Goal: Task Accomplishment & Management: Complete application form

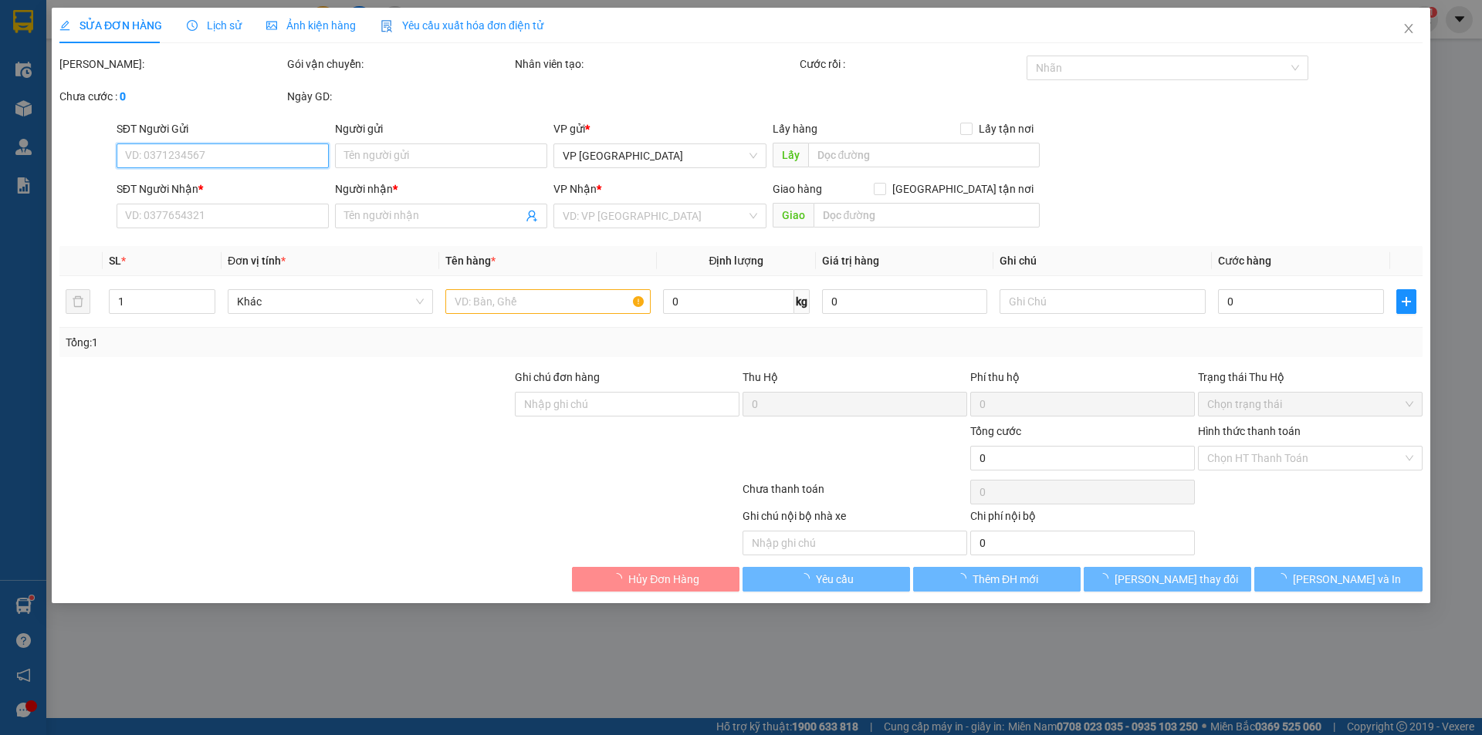
type input "0866464968"
type input "[PERSON_NAME]"
type input "0967805405"
type input "chị Nhựt"
checkbox input "true"
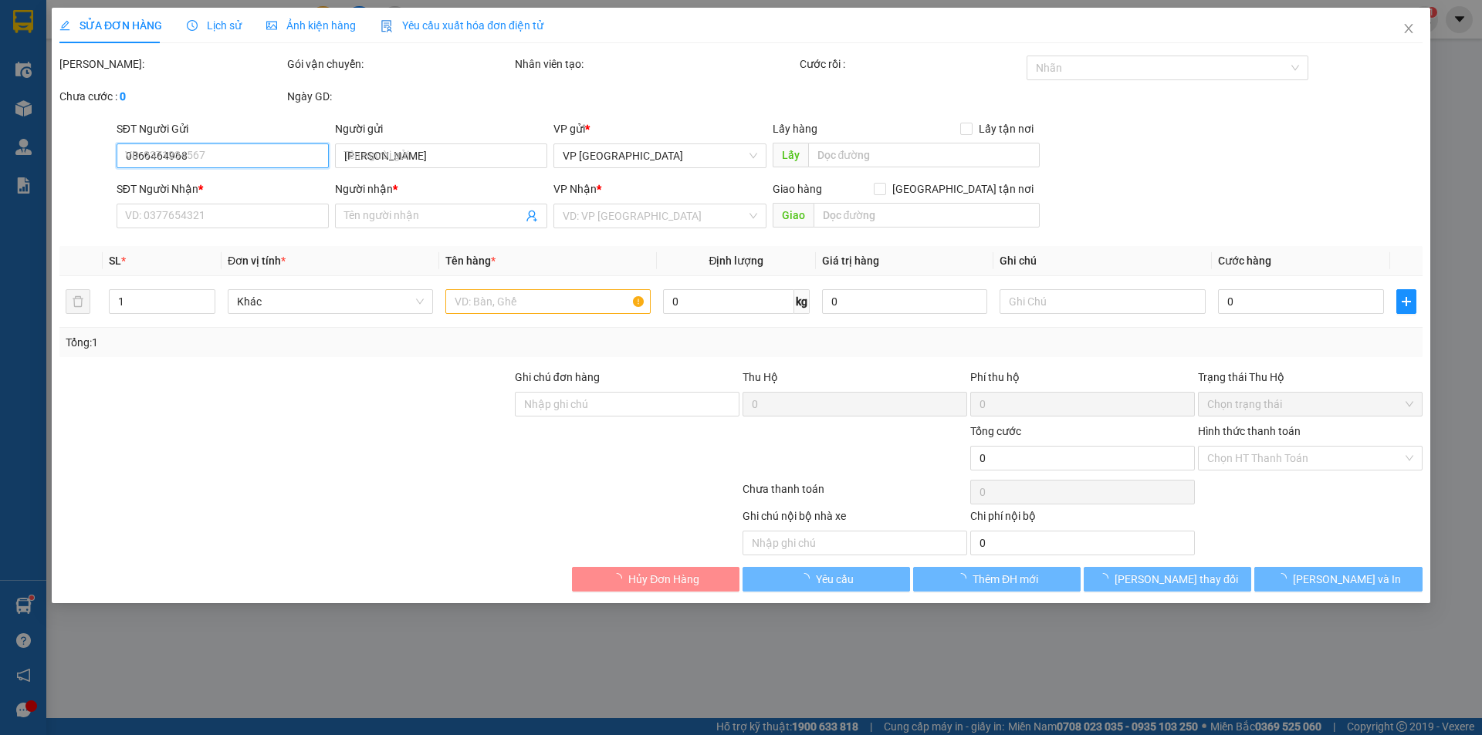
type input "04 trường chinh bmt daklak"
type input "30.000"
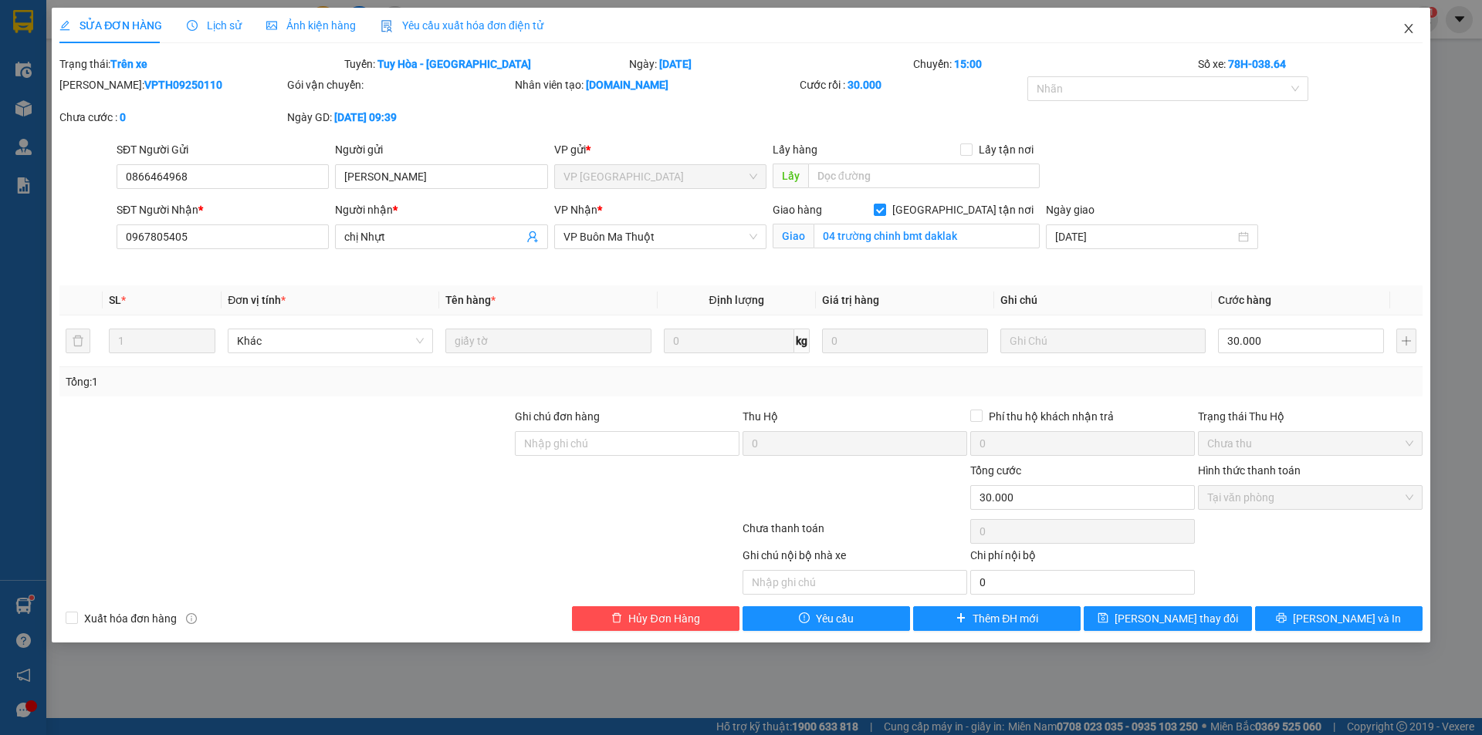
click at [1403, 31] on icon "close" at bounding box center [1408, 28] width 12 height 12
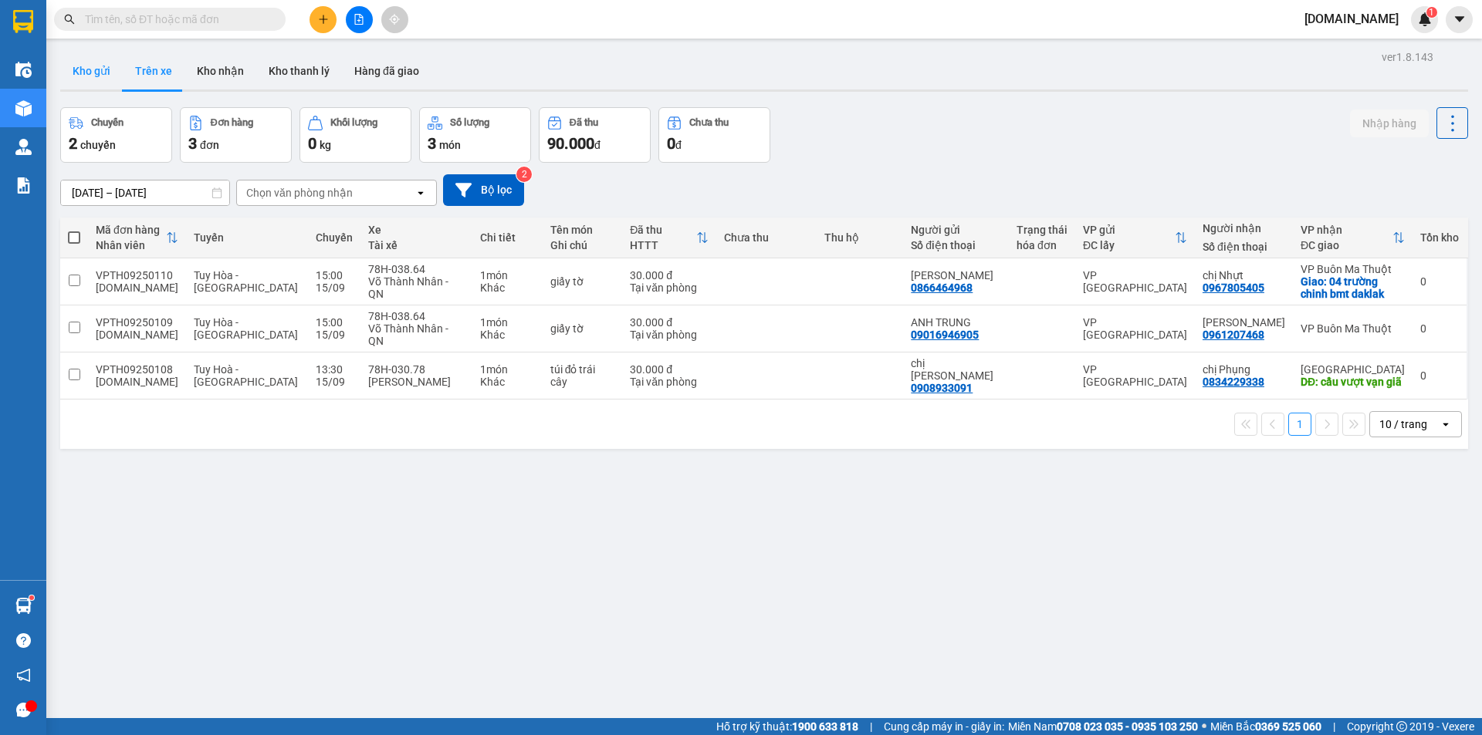
click at [90, 66] on button "Kho gửi" at bounding box center [91, 70] width 63 height 37
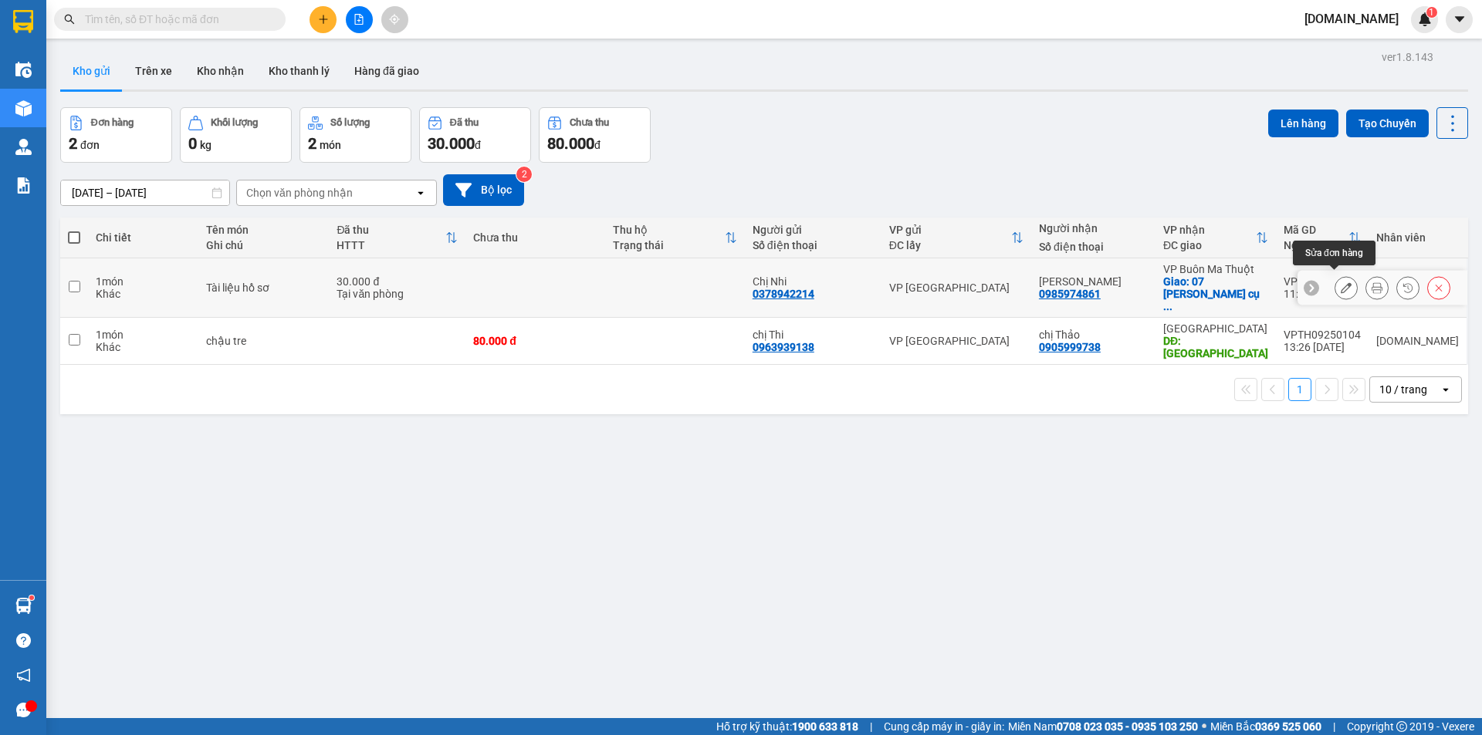
click at [1340, 282] on icon at bounding box center [1345, 287] width 11 height 11
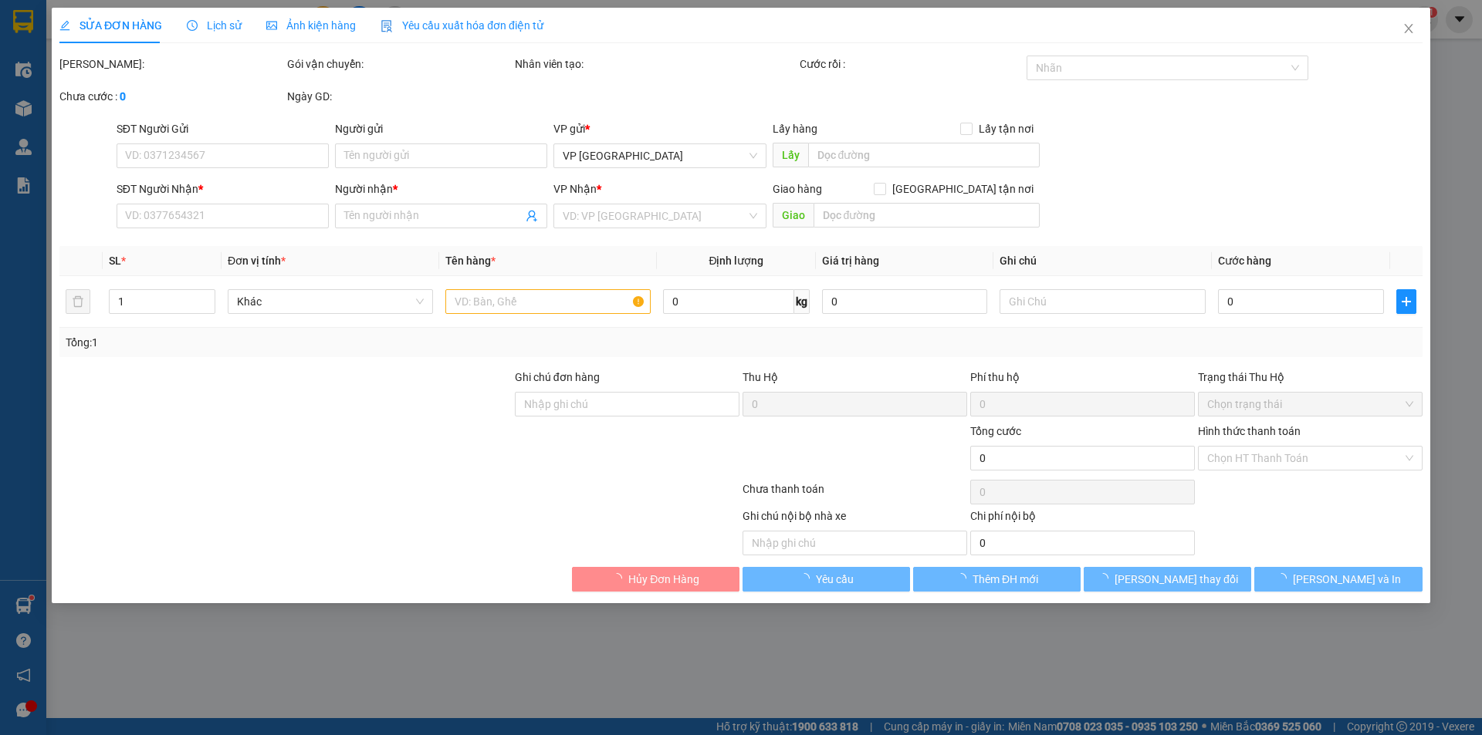
type input "0378942214"
type input "Chị Nhi"
type input "0985974861"
type input "[PERSON_NAME]"
checkbox input "true"
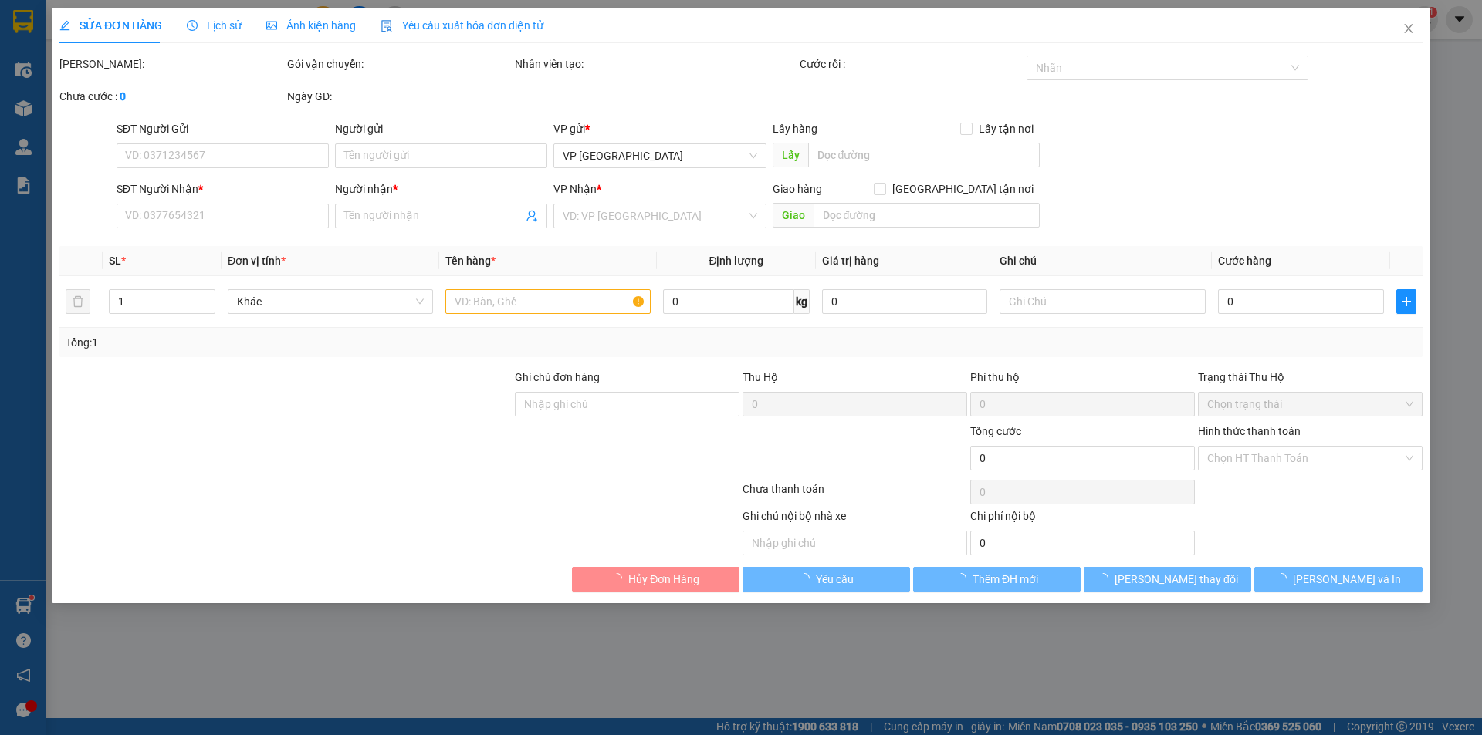
type input "07 [PERSON_NAME] CHi cục thủy sản và biển đảo"
type input "30.000"
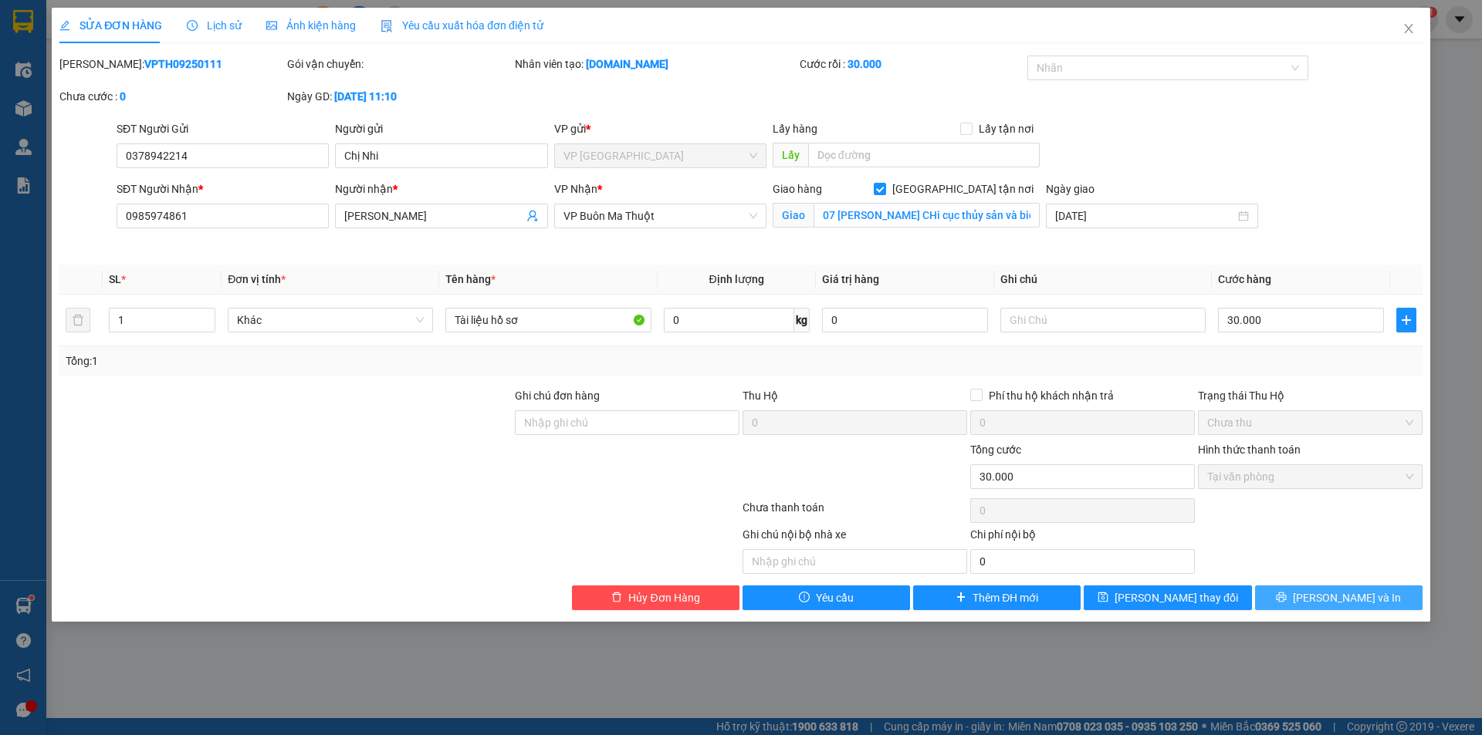
click at [1379, 594] on button "[PERSON_NAME] và In" at bounding box center [1338, 598] width 167 height 25
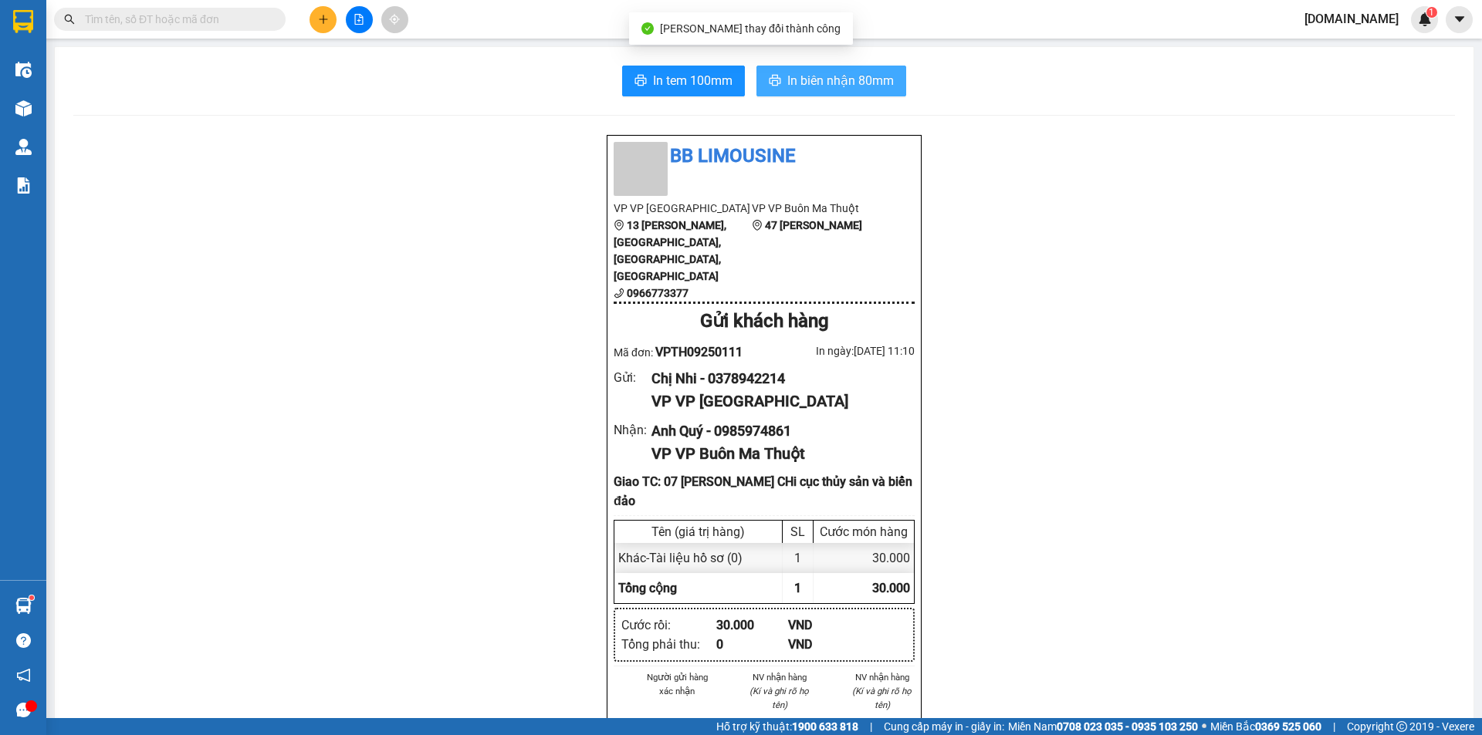
click at [800, 75] on span "In biên nhận 80mm" at bounding box center [840, 80] width 106 height 19
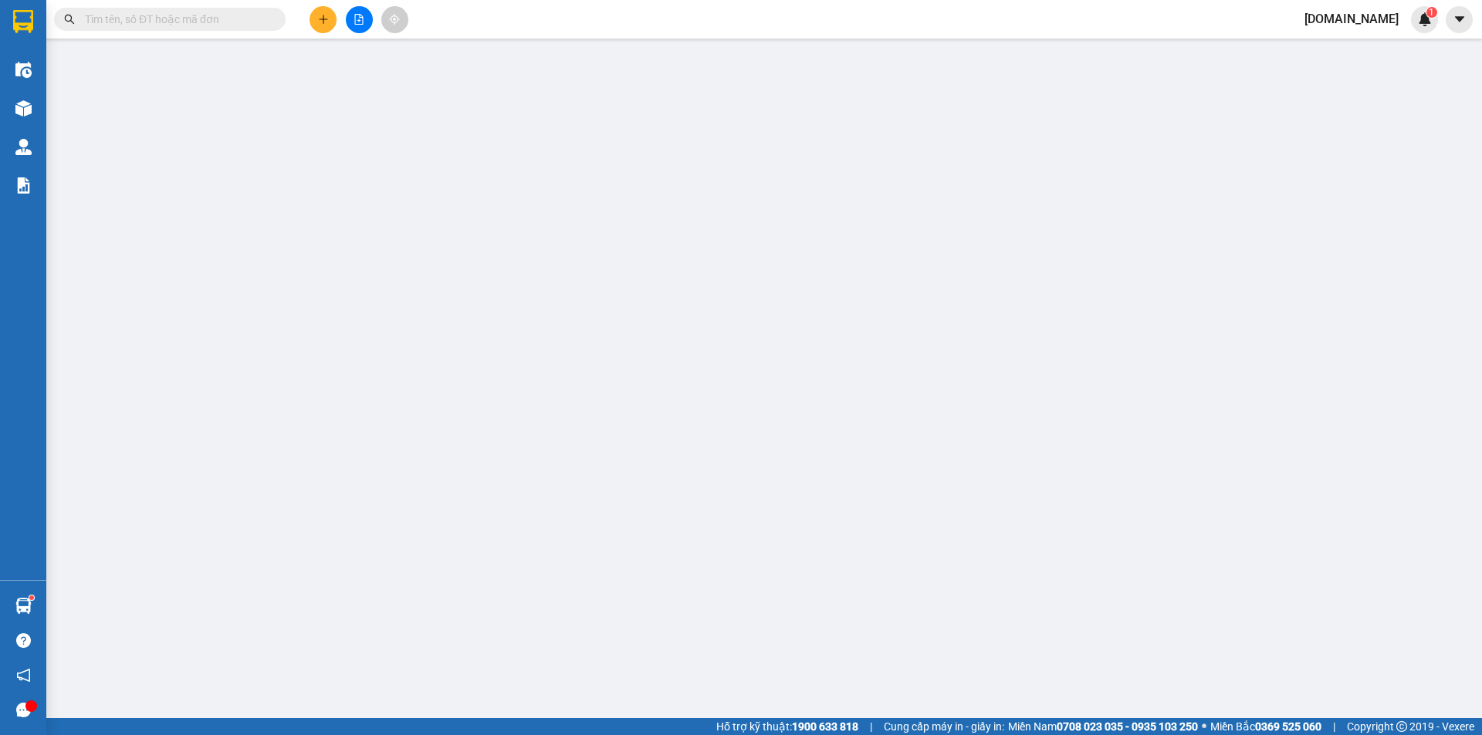
type input "0378942214"
type input "Chị Nhi"
type input "0985974861"
type input "[PERSON_NAME]"
checkbox input "true"
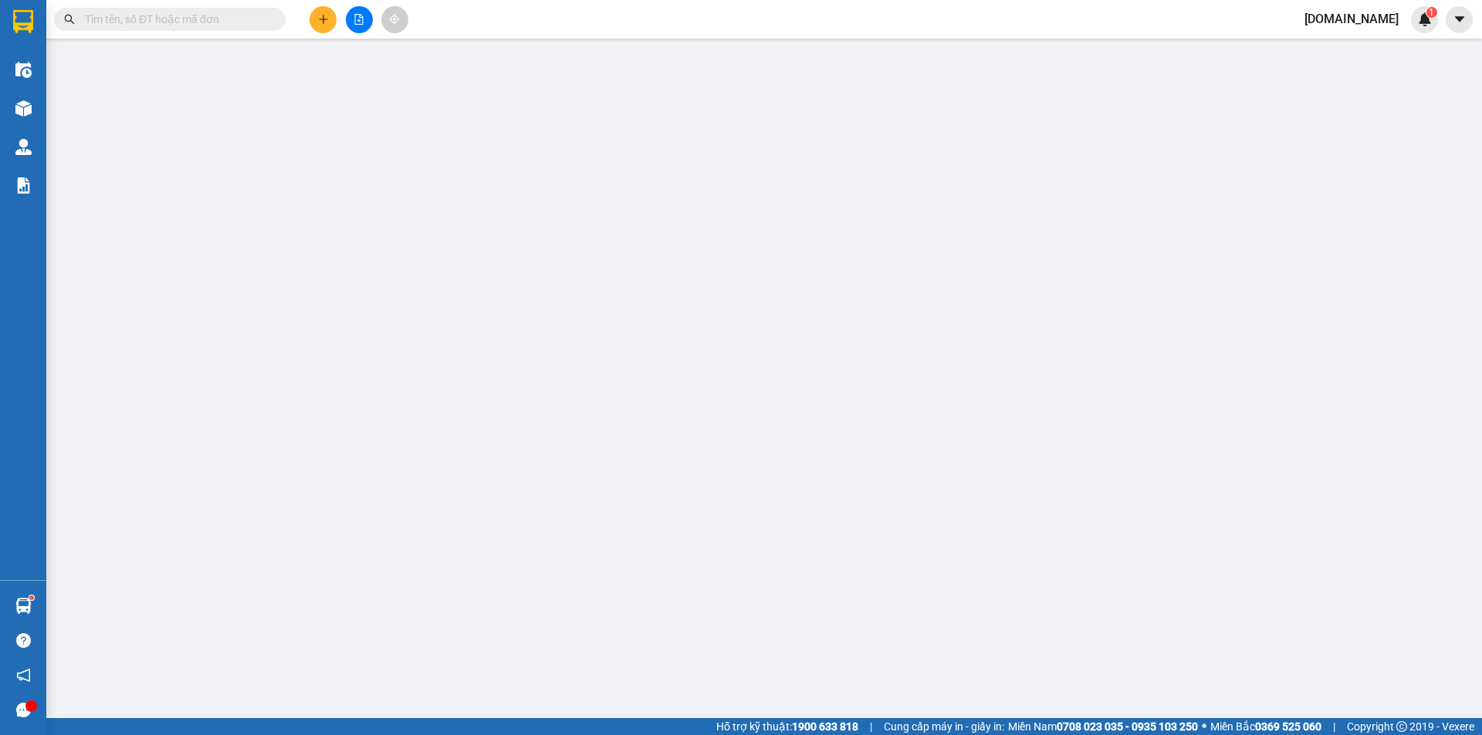
type input "07 [PERSON_NAME] CHi cục thủy sản và biển đảo"
type input "30.000"
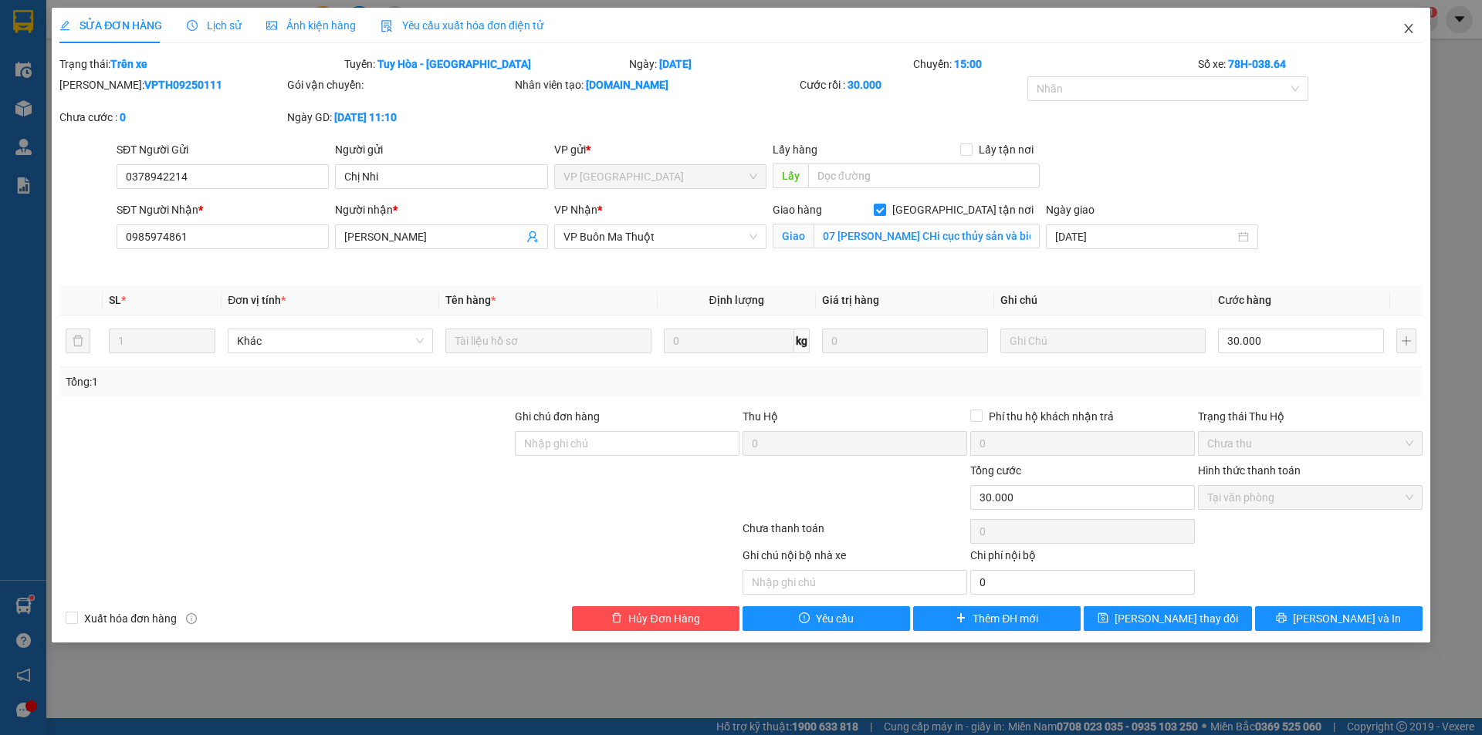
drag, startPoint x: 1410, startPoint y: 25, endPoint x: 1364, endPoint y: 39, distance: 47.8
click at [1410, 25] on icon "close" at bounding box center [1408, 28] width 12 height 12
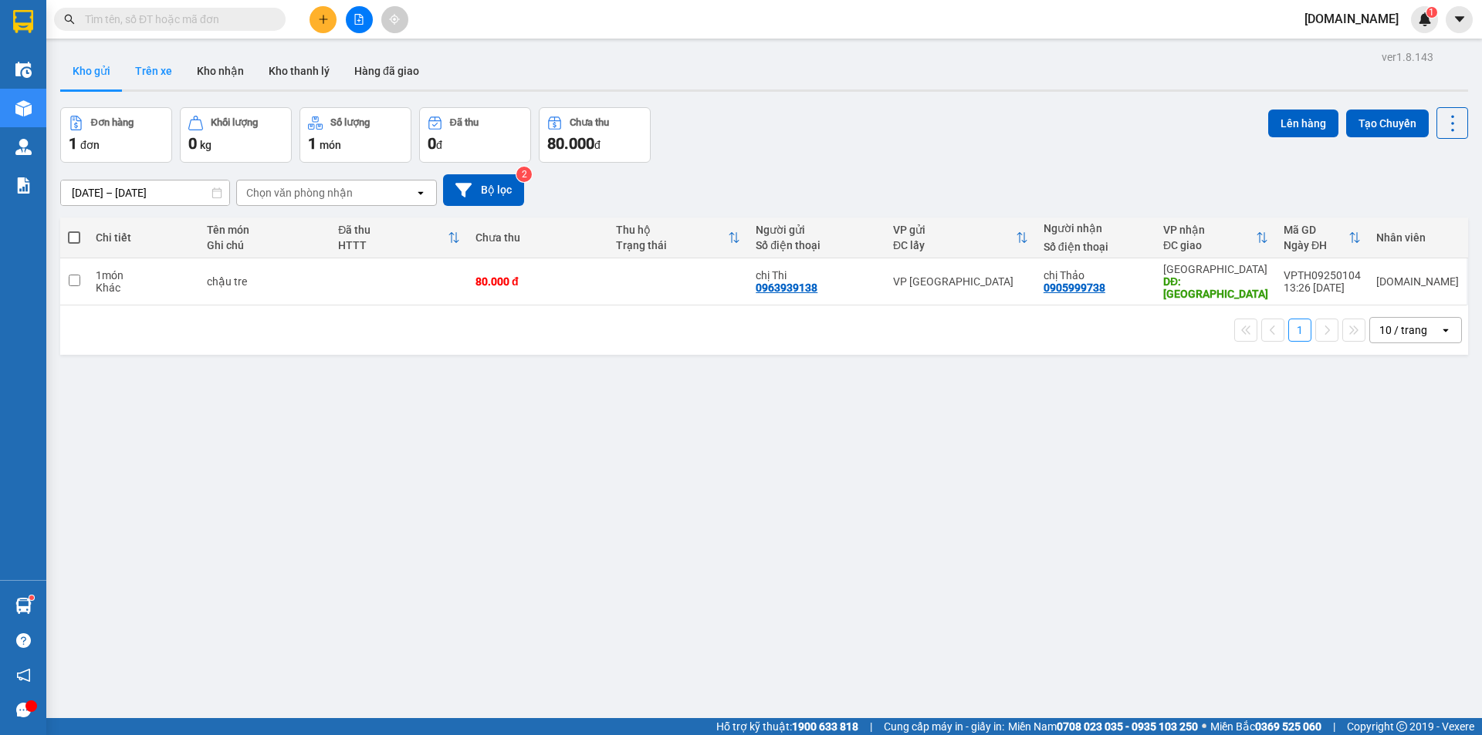
click at [147, 73] on button "Trên xe" at bounding box center [154, 70] width 62 height 37
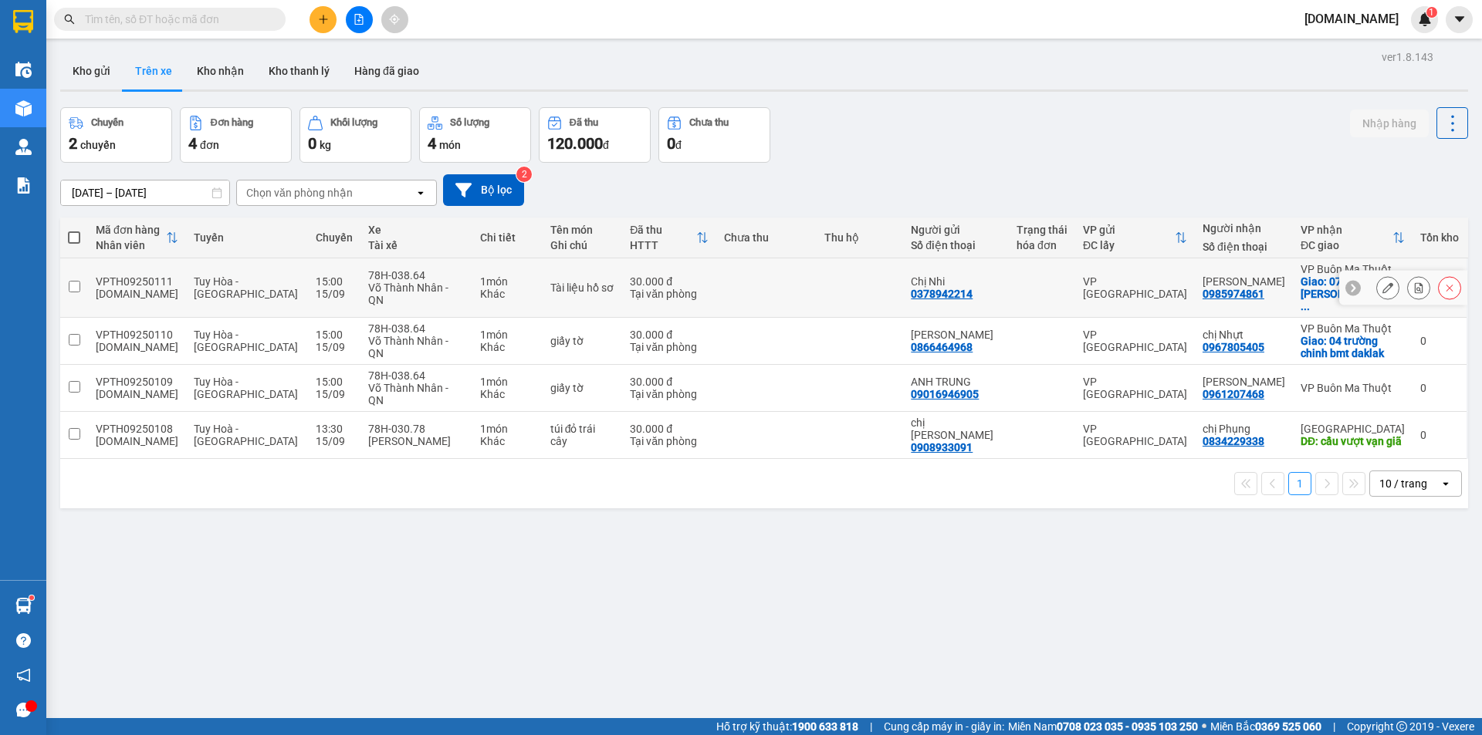
click at [742, 296] on td at bounding box center [766, 288] width 100 height 59
checkbox input "true"
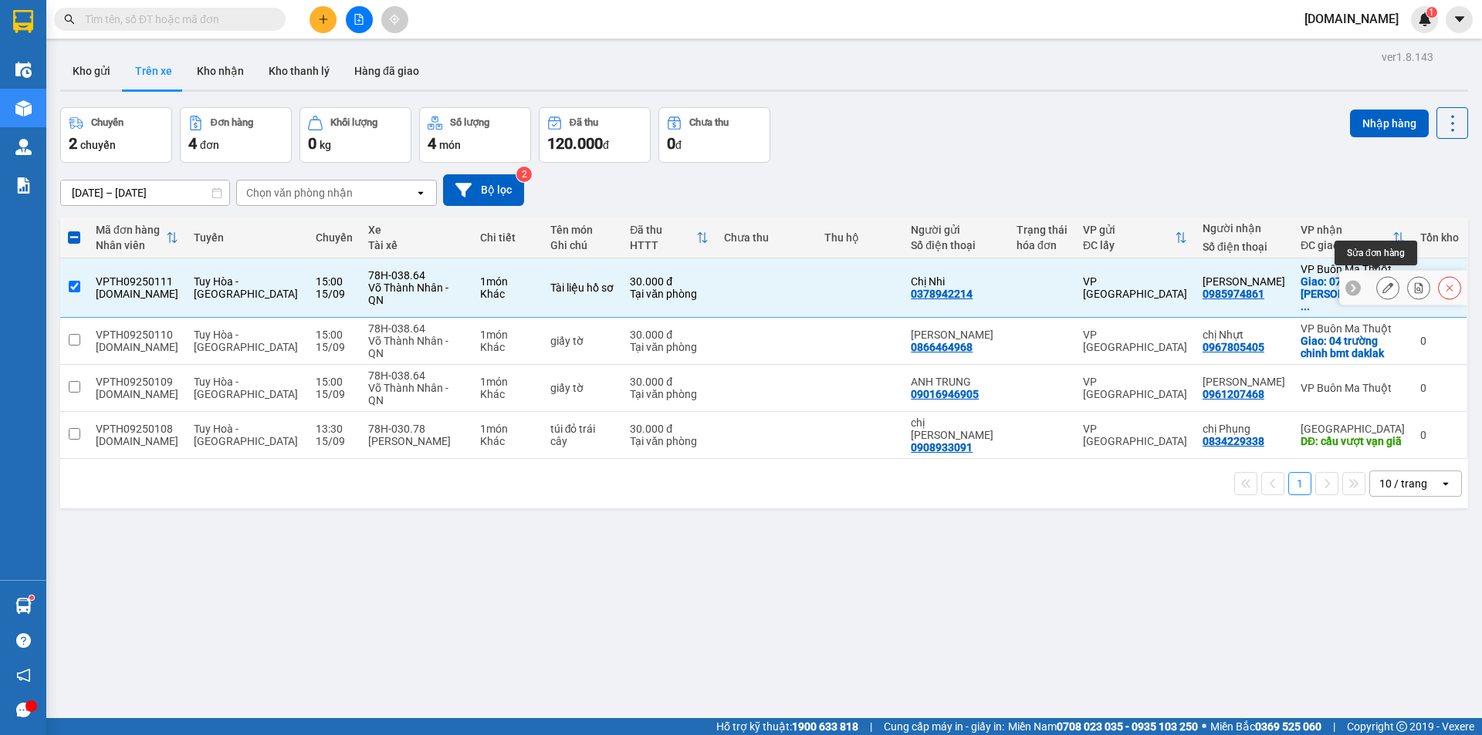
click at [1382, 283] on icon at bounding box center [1387, 287] width 11 height 11
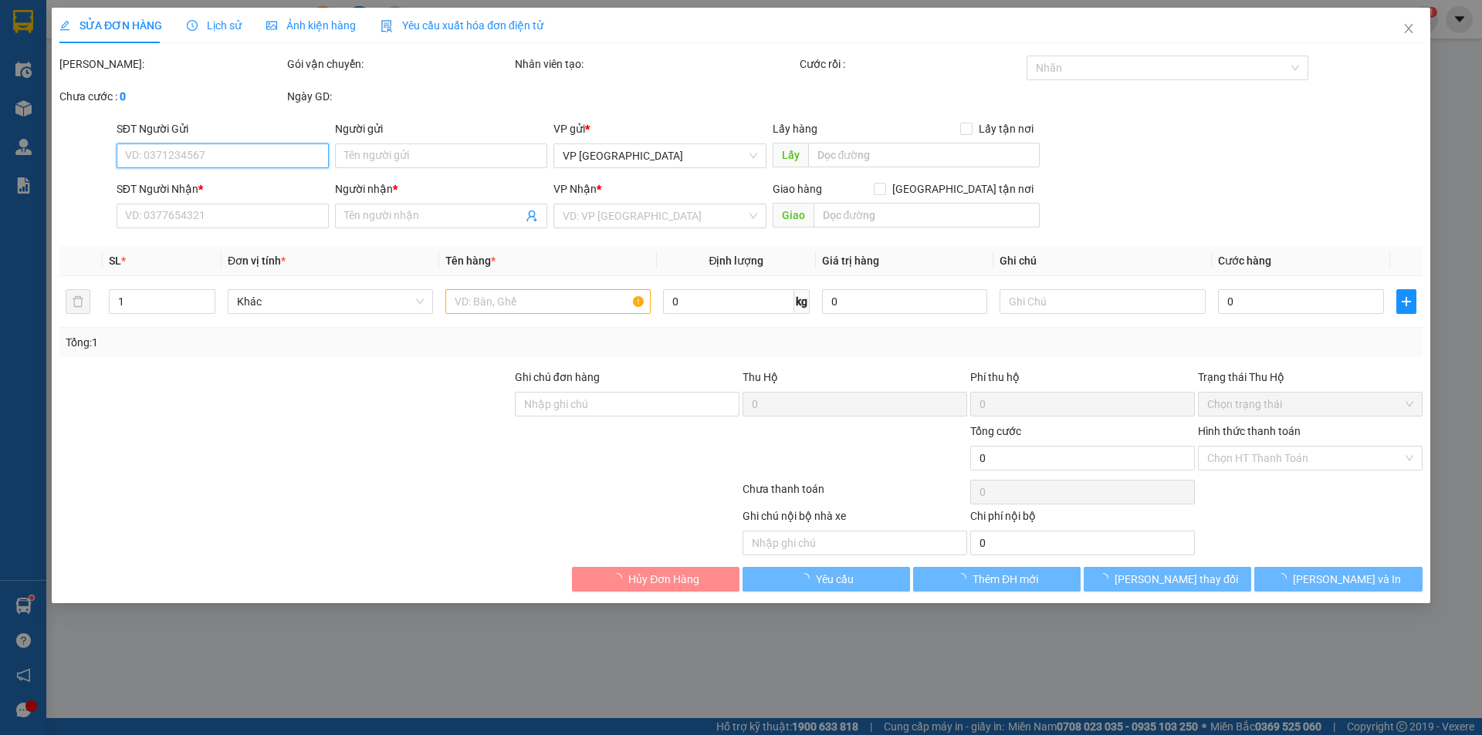
type input "0378942214"
type input "Chị Nhi"
type input "0985974861"
type input "[PERSON_NAME]"
checkbox input "true"
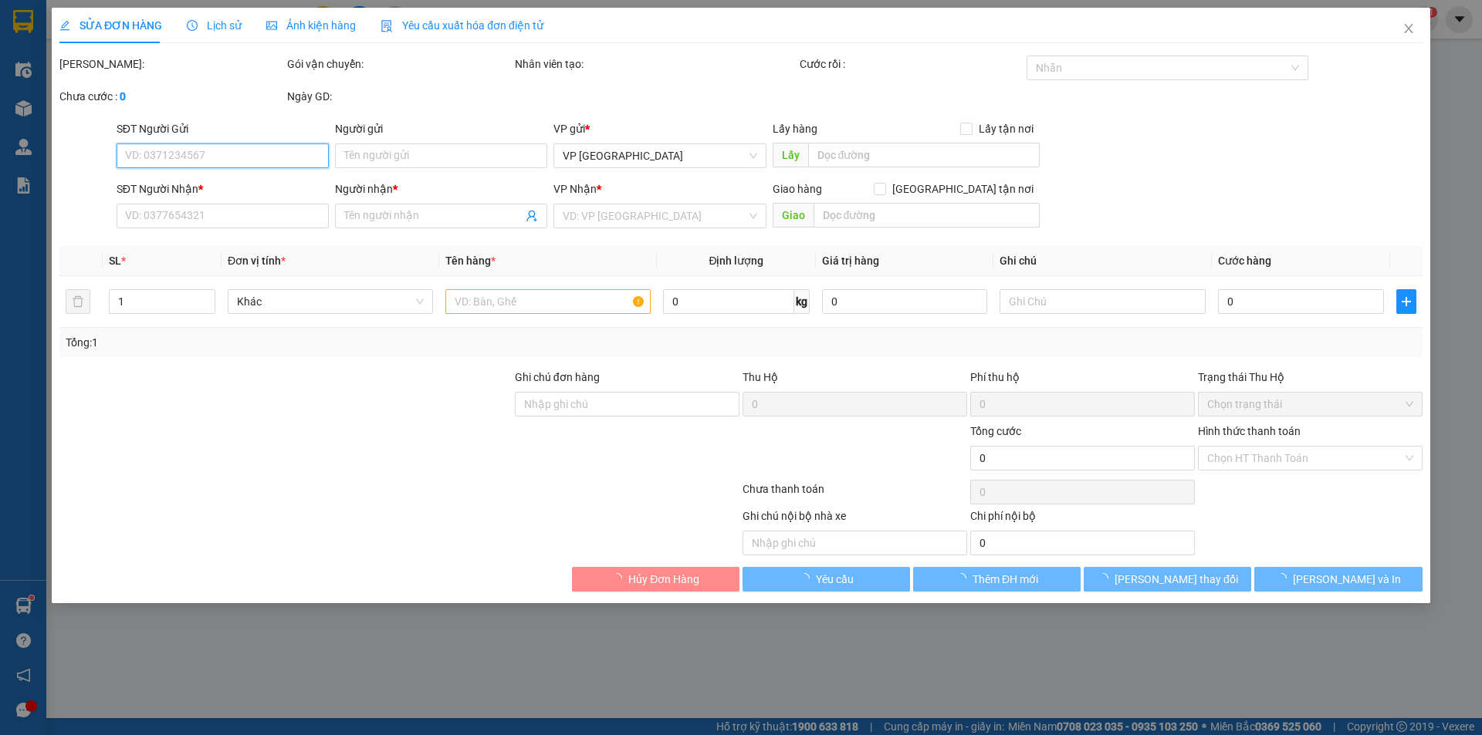
type input "07 [PERSON_NAME] CHi cục thủy sản và biển đảo"
type input "30.000"
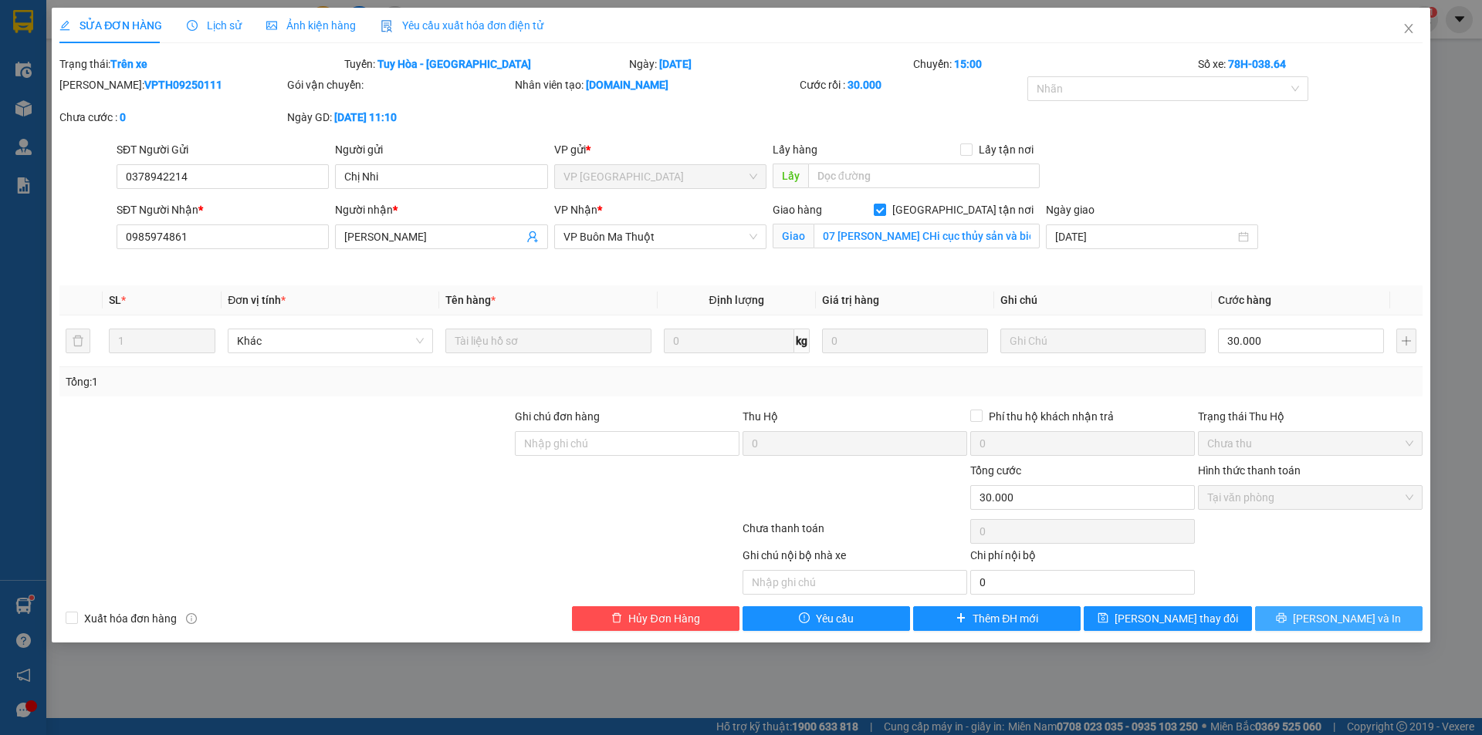
click at [1286, 615] on icon "printer" at bounding box center [1281, 618] width 10 height 10
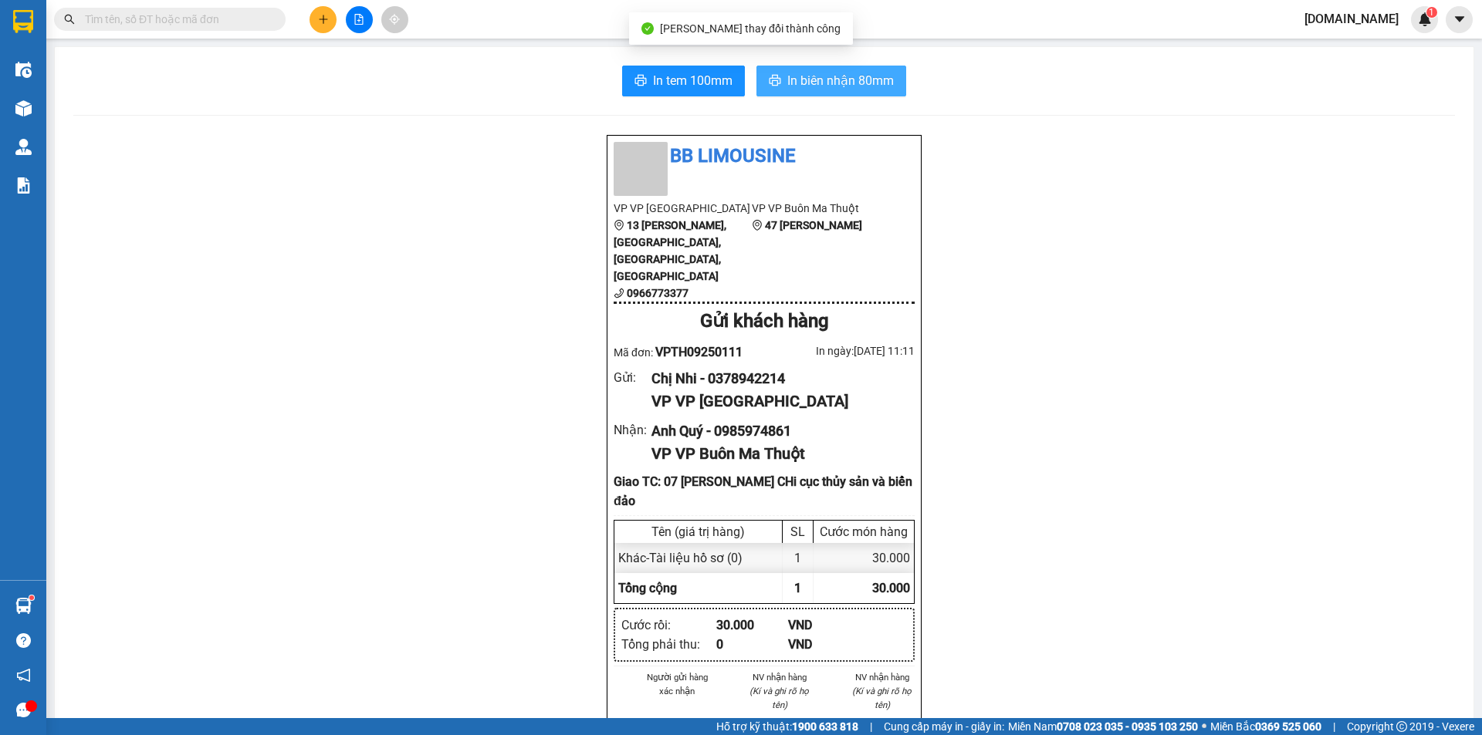
click at [860, 70] on button "In biên nhận 80mm" at bounding box center [831, 81] width 150 height 31
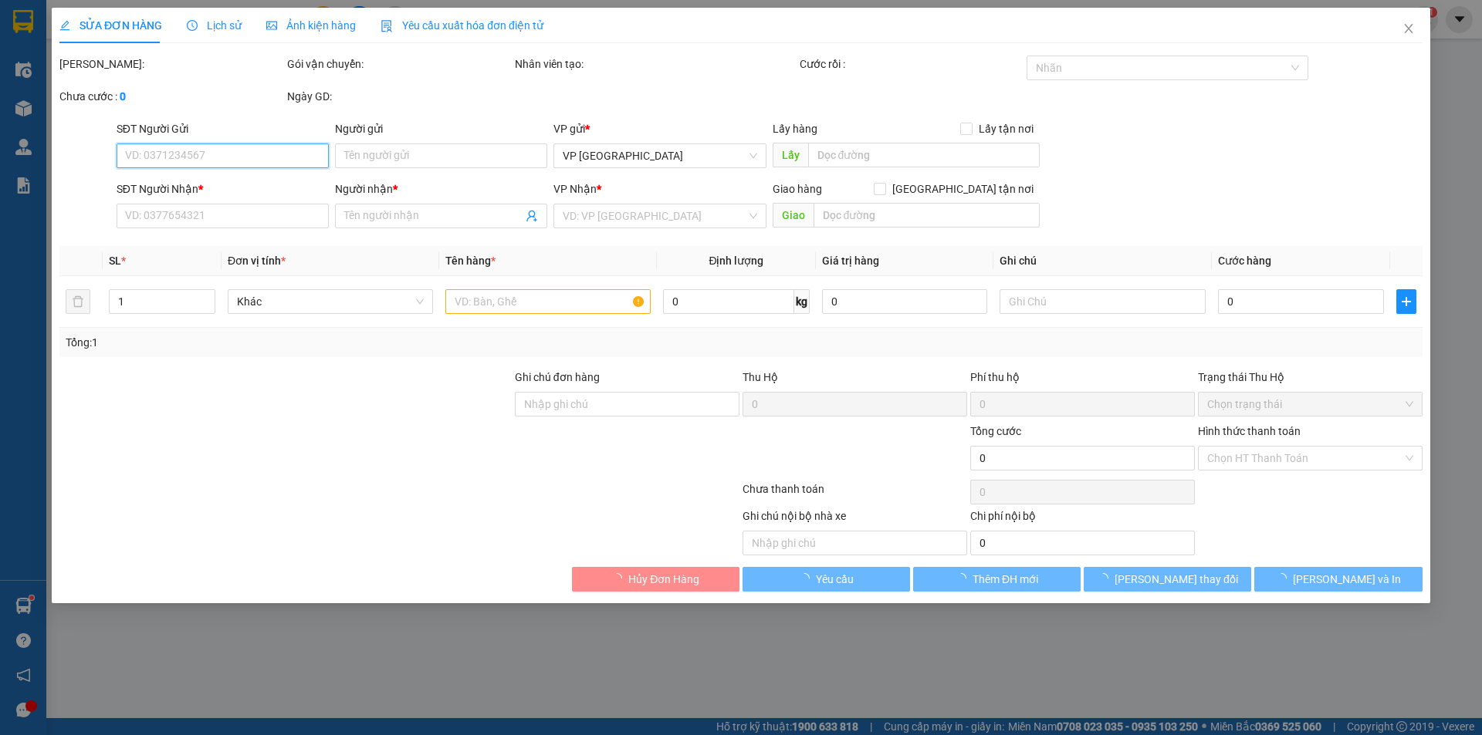
type input "0378942214"
type input "Chị Nhi"
type input "0985974861"
type input "[PERSON_NAME]"
checkbox input "true"
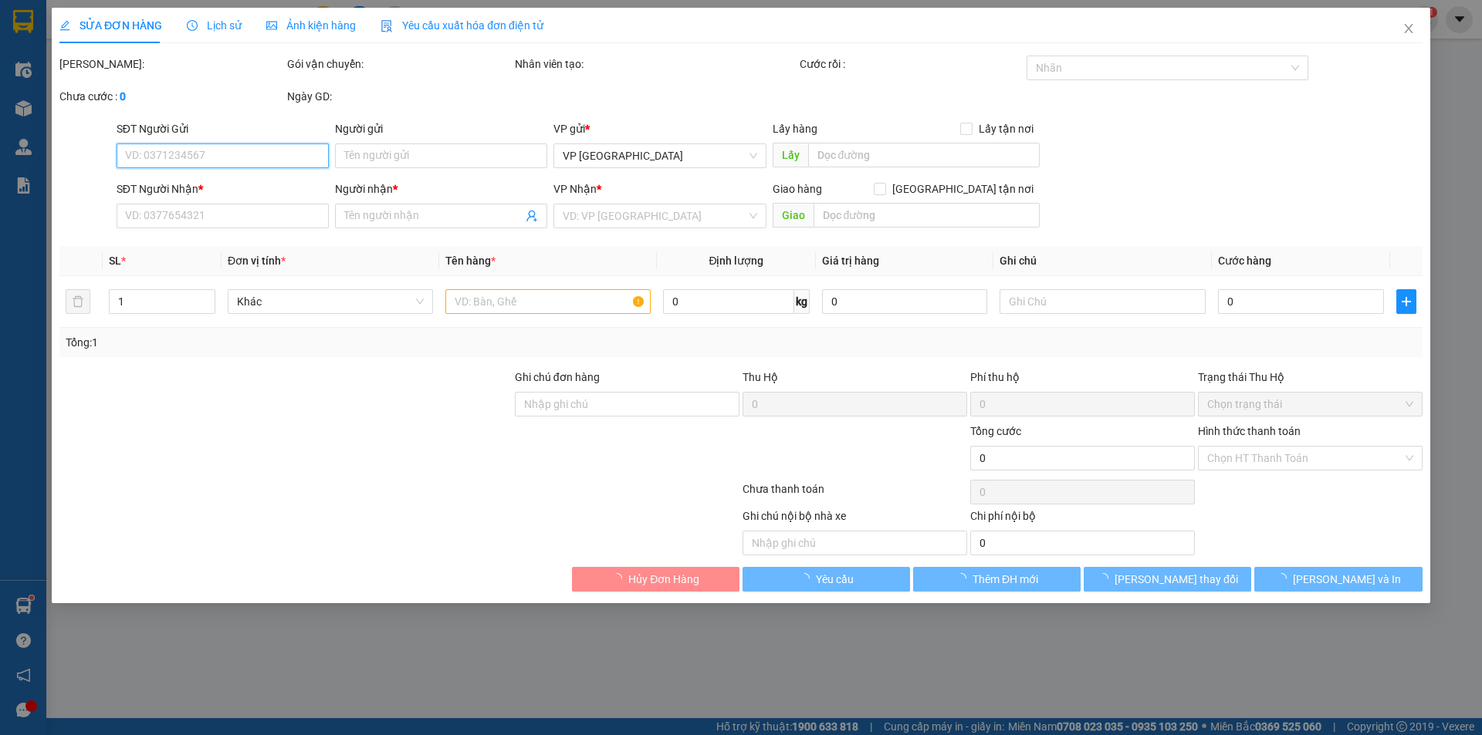
type input "07 [PERSON_NAME] CHi cục thủy sản và biển đảo"
type input "30.000"
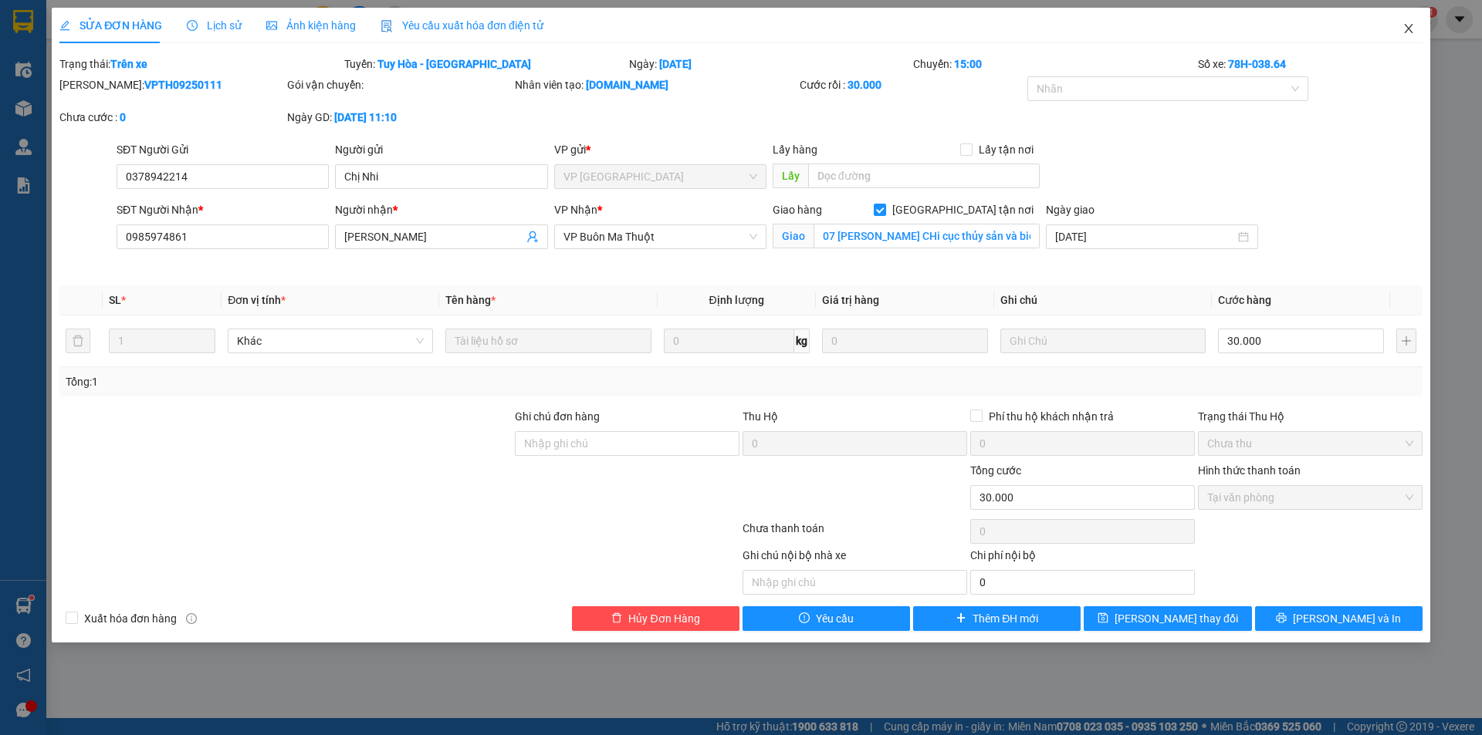
click at [1405, 26] on icon "close" at bounding box center [1408, 28] width 8 height 9
